Goal: Task Accomplishment & Management: Complete application form

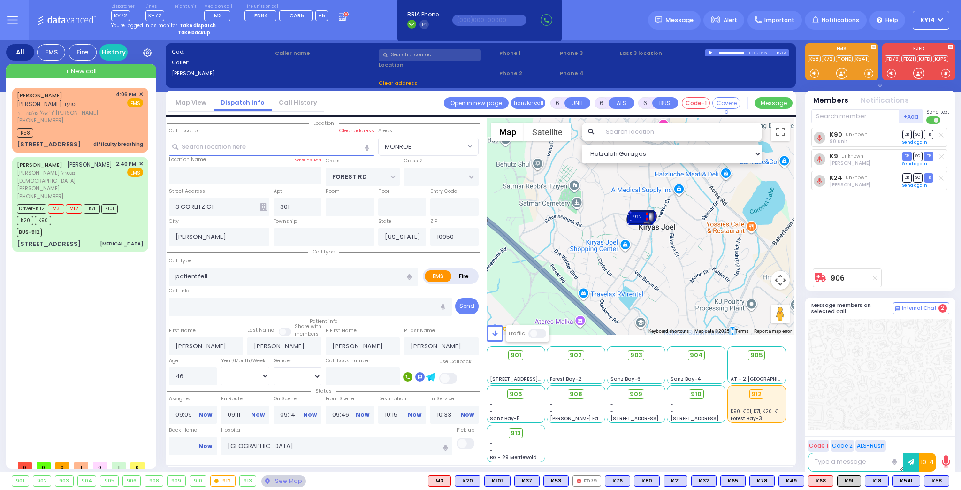
select select
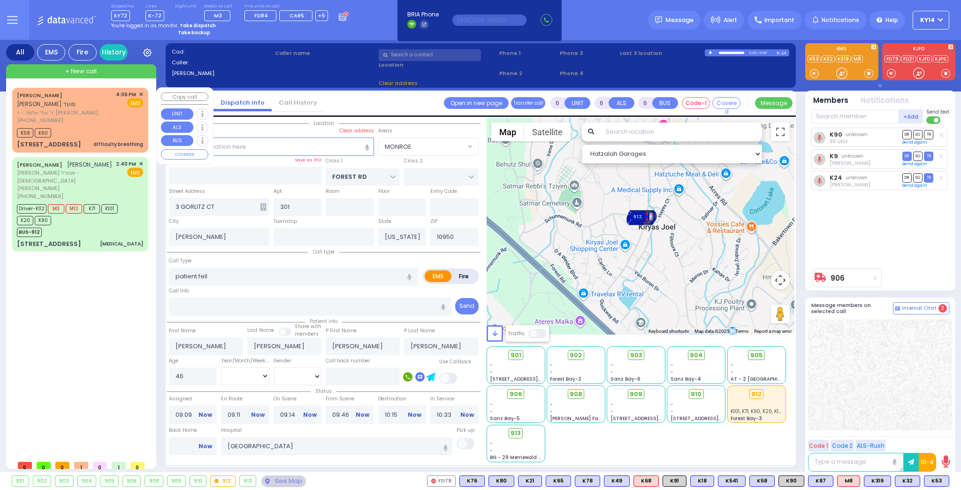
click at [91, 68] on span "+ New call" at bounding box center [80, 71] width 31 height 9
type input "2"
type input "1"
select select
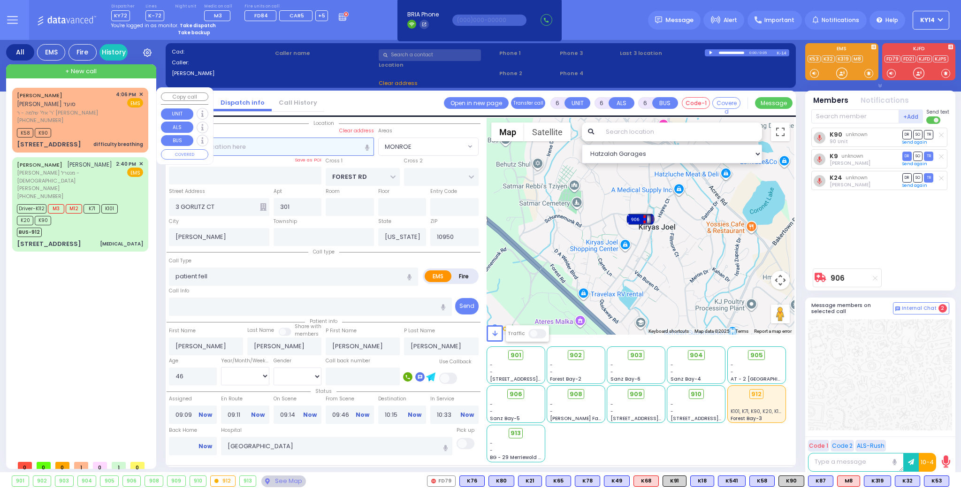
radio input "true"
select select
type input "16:34"
select select "Hatzalah Garages"
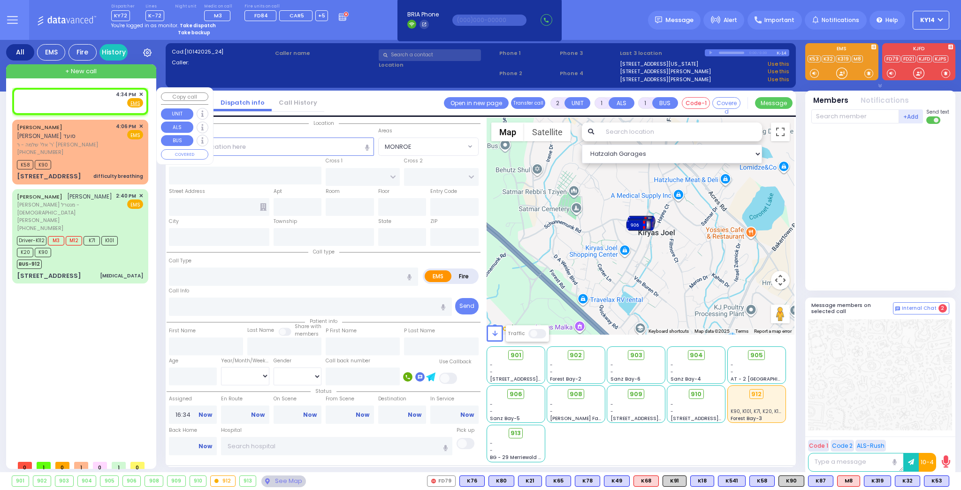
drag, startPoint x: 86, startPoint y: 94, endPoint x: 102, endPoint y: 102, distance: 17.8
click at [86, 96] on div "4:34 PM ✕ Fire EMS" at bounding box center [80, 99] width 126 height 17
select select
radio input "true"
select select
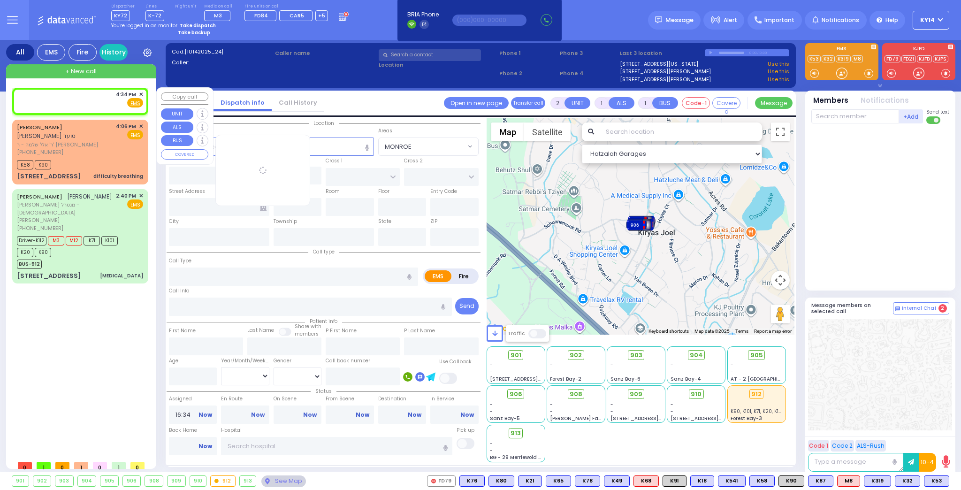
select select "Hatzalah Garages"
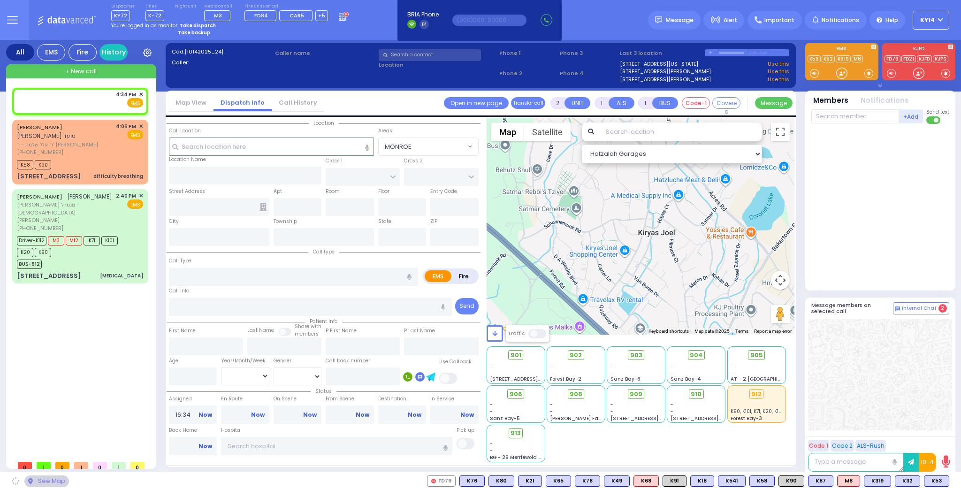
select select
radio input "true"
select select
select select "Hatzalah Garages"
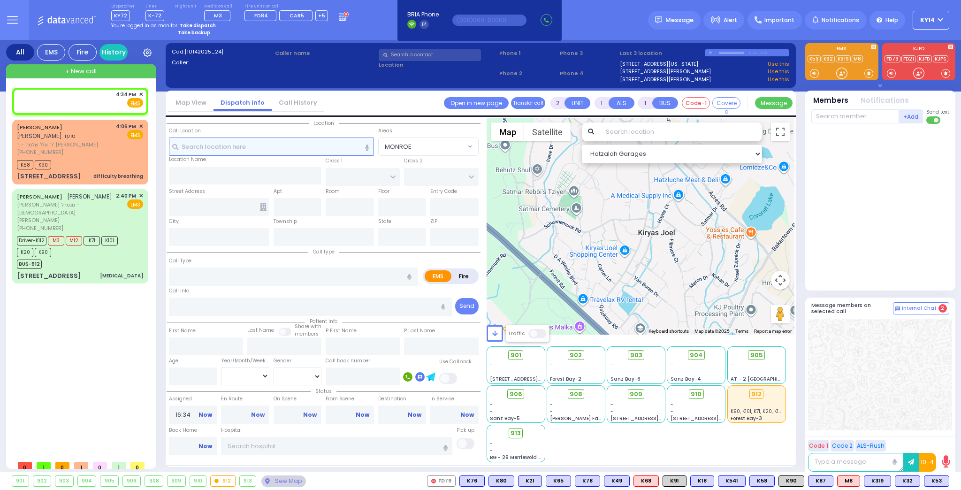
click at [281, 147] on input "text" at bounding box center [271, 147] width 205 height 18
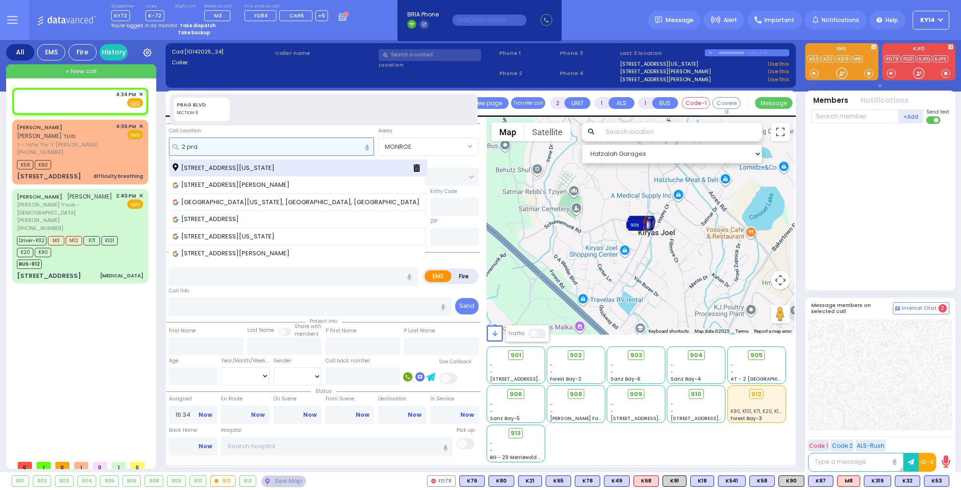
type input "2 pra"
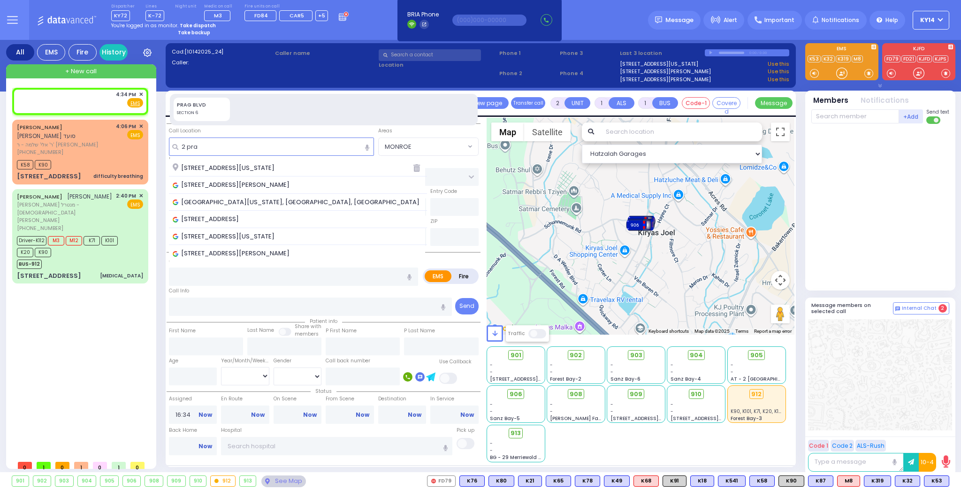
click at [230, 169] on span "[STREET_ADDRESS][US_STATE]" at bounding box center [225, 167] width 105 height 9
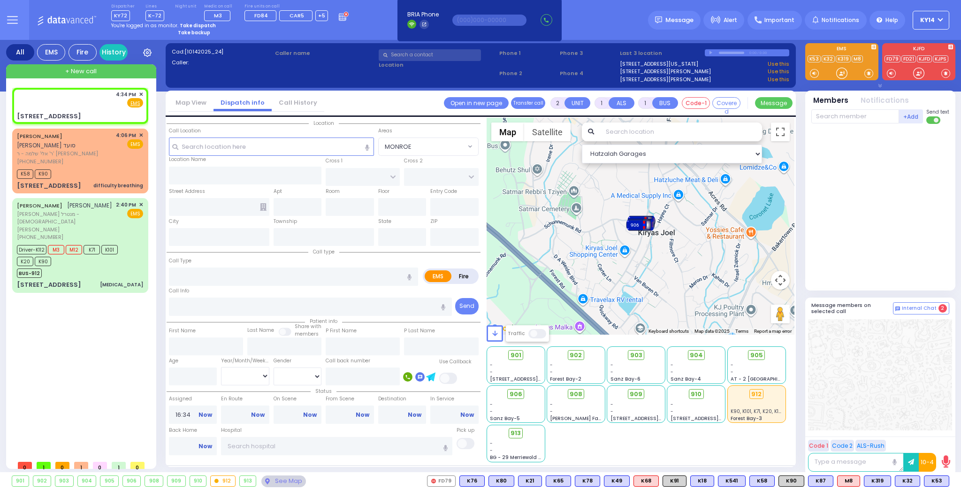
select select
radio input "true"
select select
select select "Hatzalah Garages"
type input "PRAG BLVD"
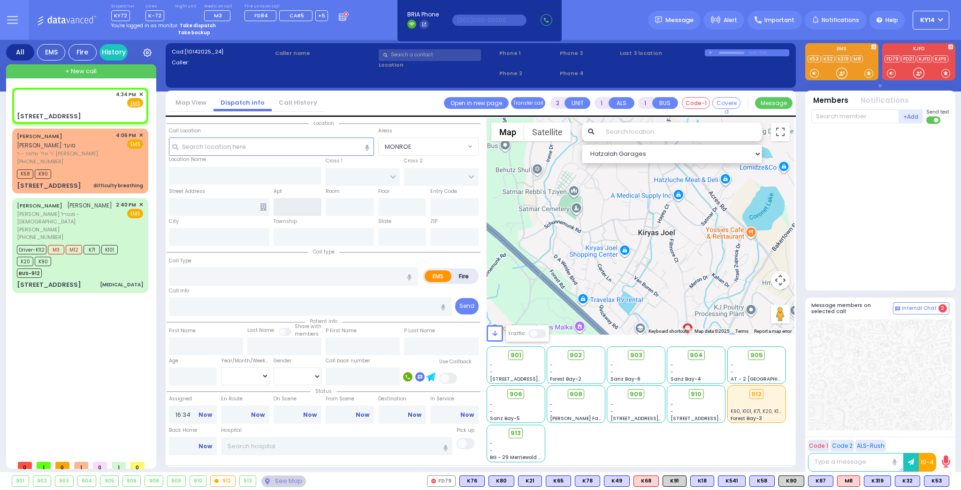
type input "DAJ BLVD"
type input "[STREET_ADDRESS]"
type input "Monroe"
type input "[US_STATE]"
type input "10950"
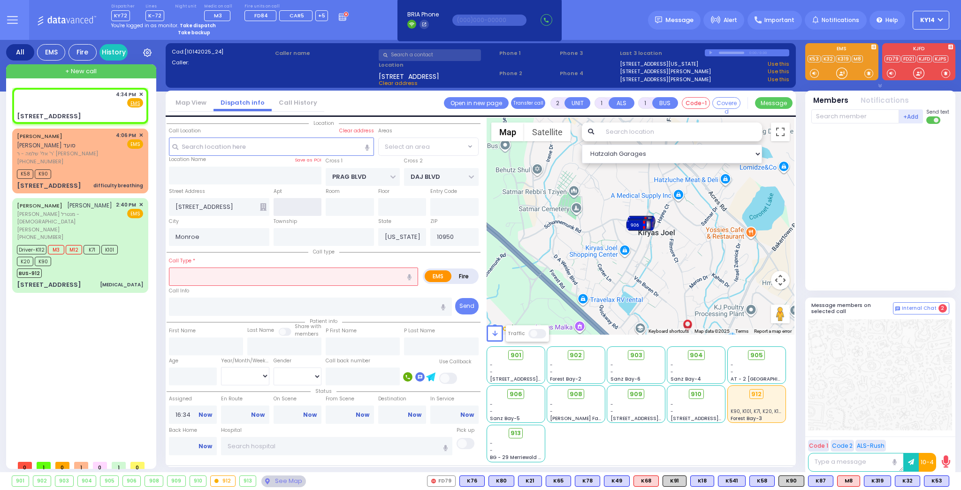
select select "SECTION 6"
click at [295, 211] on input "text" at bounding box center [298, 207] width 48 height 18
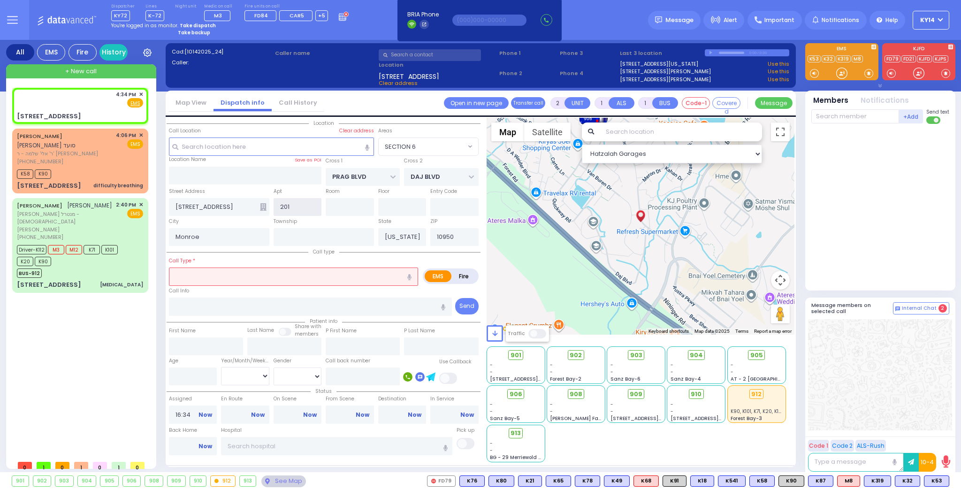
type input "201"
click at [407, 277] on icon "button" at bounding box center [409, 277] width 4 height 6
select select
radio input "true"
select select
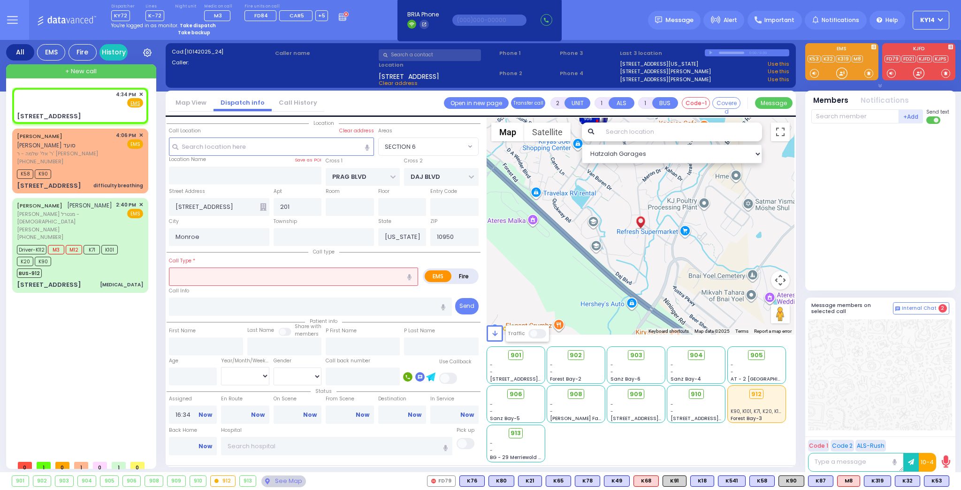
select select "Hatzalah Garages"
type input "play she's not feeling well"
select select "SECTION 6"
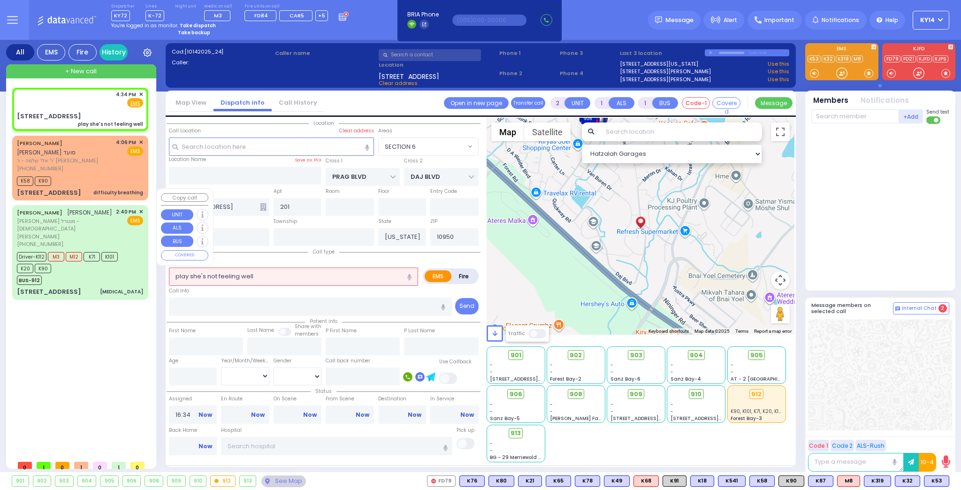
drag, startPoint x: 332, startPoint y: 274, endPoint x: 41, endPoint y: 256, distance: 291.1
click at [33, 254] on div "All EMS Fire History Settings" at bounding box center [481, 258] width 950 height 436
select select
radio input "true"
select select
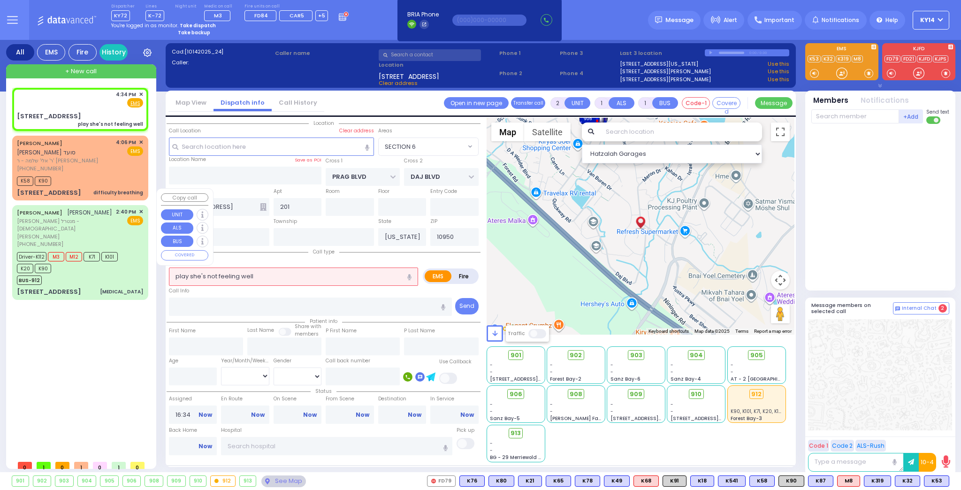
select select "Hatzalah Garages"
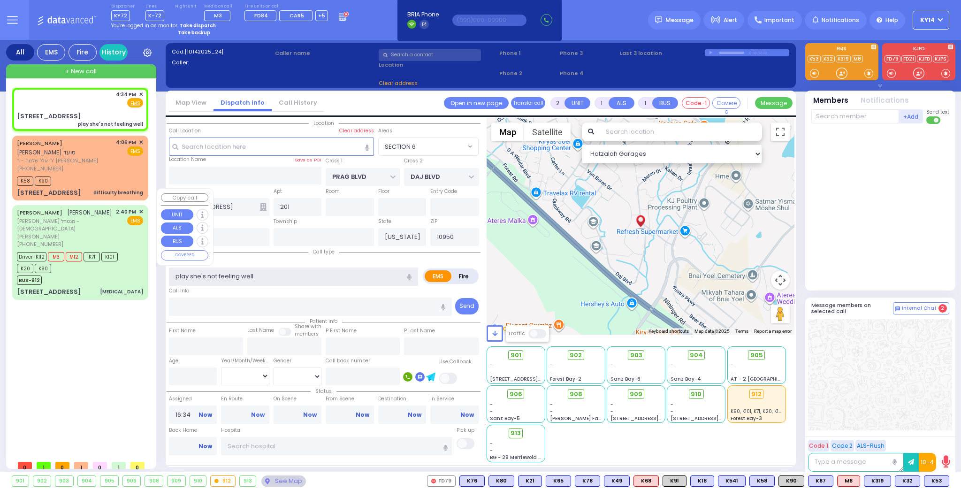
select select "SECTION 6"
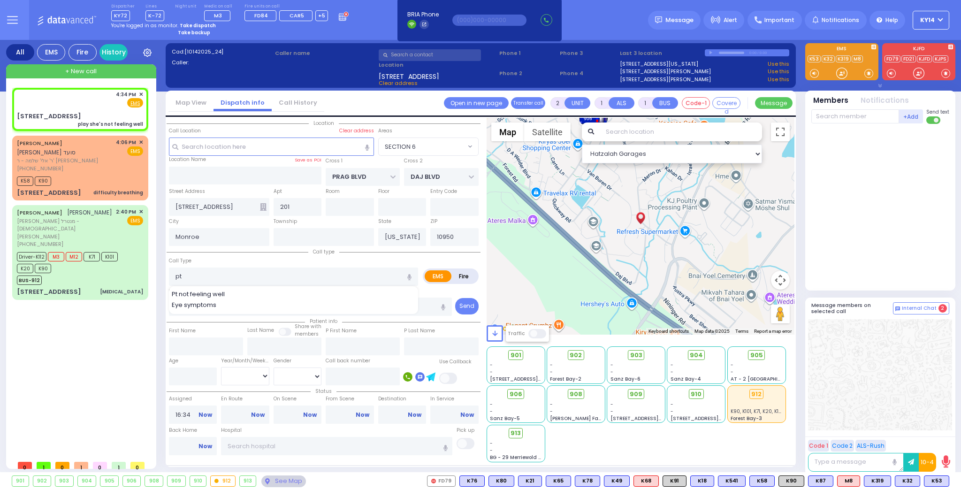
click at [241, 292] on div "Pt not feeling well" at bounding box center [294, 294] width 245 height 9
type input "Pt not feeling well"
type input "1"
type input "0"
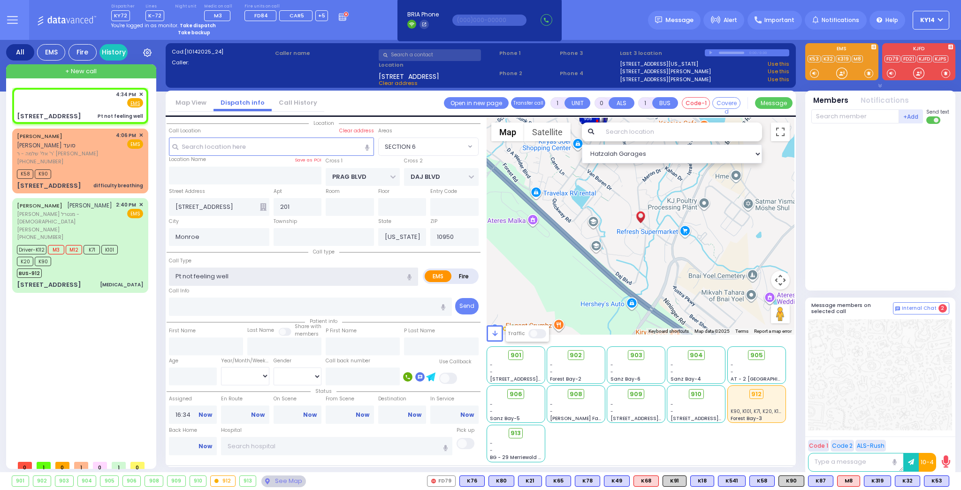
select select
radio input "true"
select select
select select "Hatzalah Garages"
select select "SECTION 6"
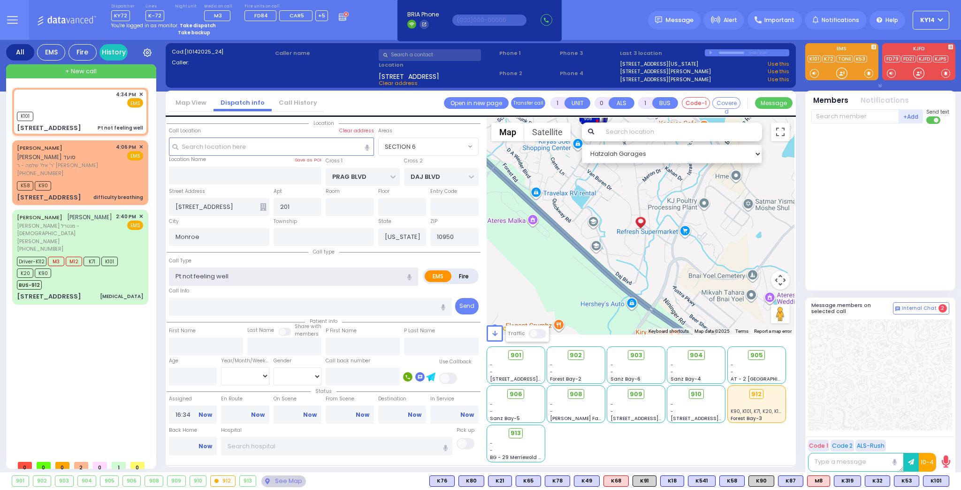
select select
radio input "true"
select select
type input "16:35"
select select "Hatzalah Garages"
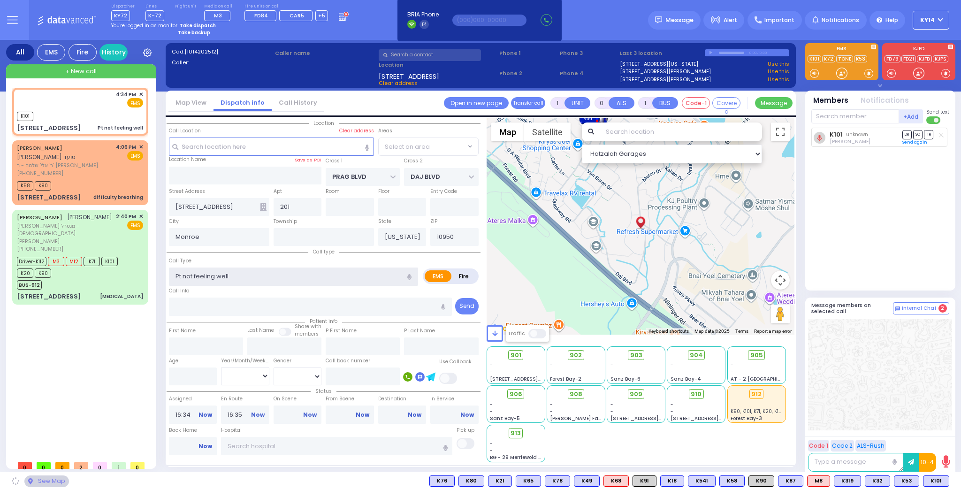
select select "SECTION 6"
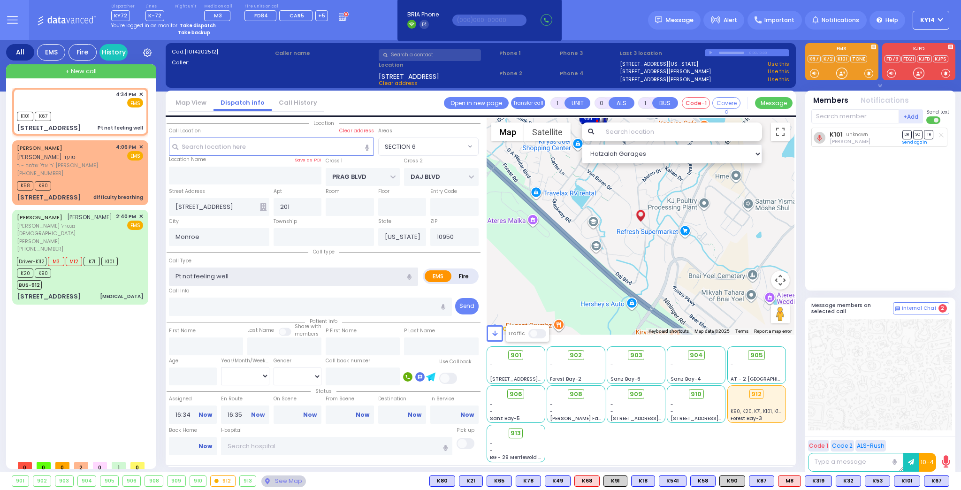
select select
radio input "true"
select select
select select "Hatzalah Garages"
select select "SECTION 6"
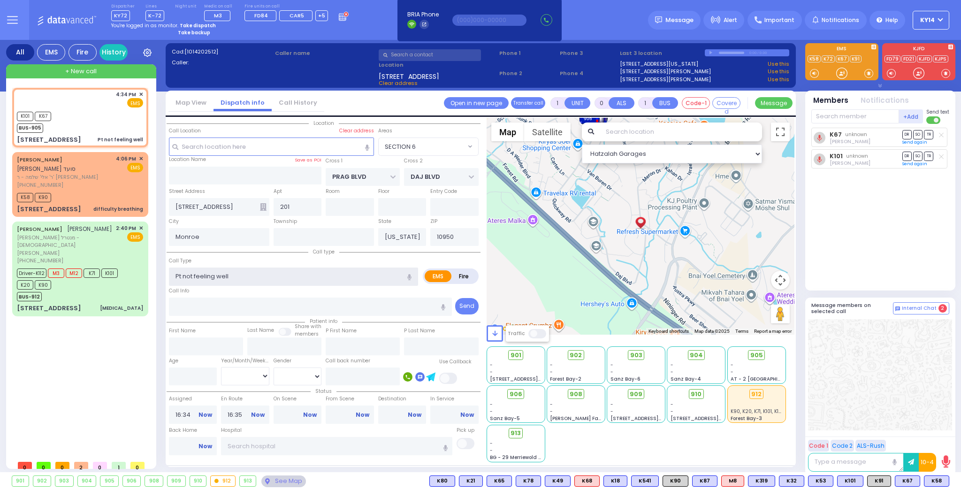
select select
radio input "true"
select select
select select "Hatzalah Garages"
select select "SECTION 6"
